Goal: Information Seeking & Learning: Learn about a topic

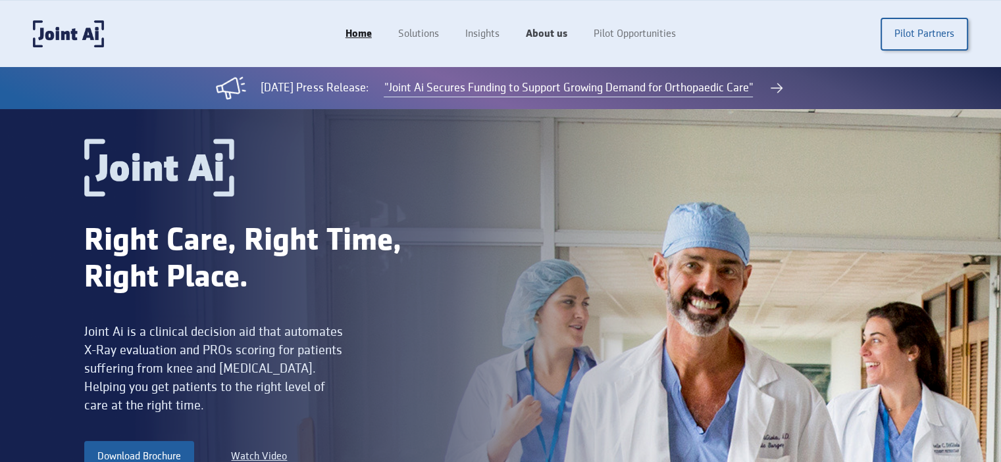
click at [539, 36] on link "About us" at bounding box center [546, 34] width 68 height 25
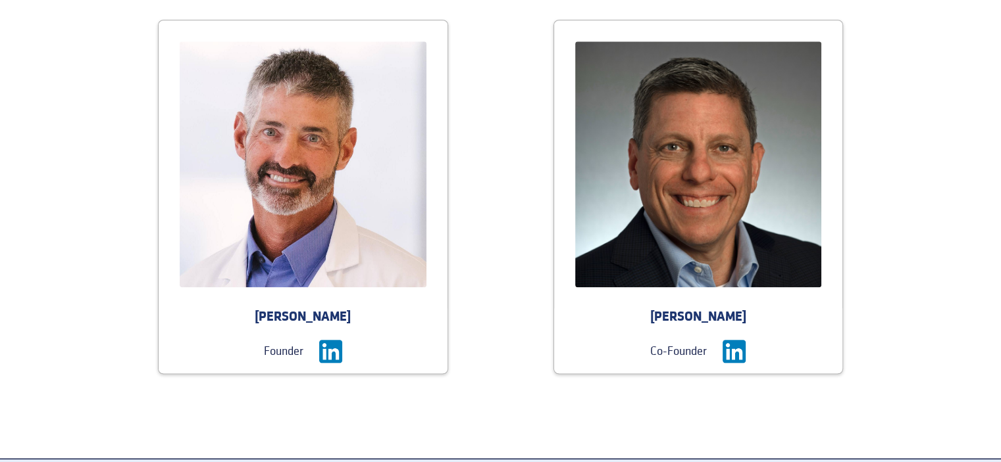
scroll to position [1316, 0]
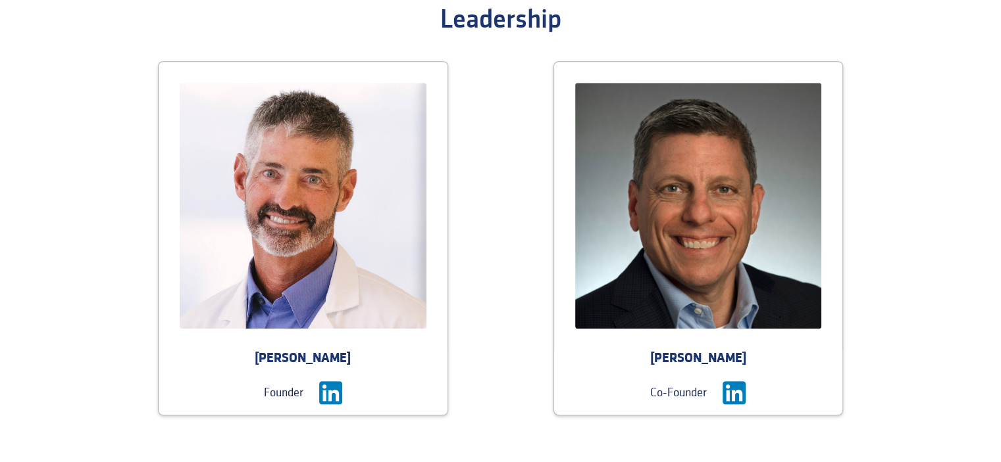
click at [693, 236] on img at bounding box center [698, 206] width 247 height 247
click at [734, 397] on img at bounding box center [733, 393] width 23 height 23
